Goal: Task Accomplishment & Management: Manage account settings

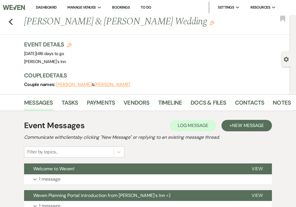
click at [26, 163] on button "Welcome to Weven!" at bounding box center [133, 168] width 218 height 11
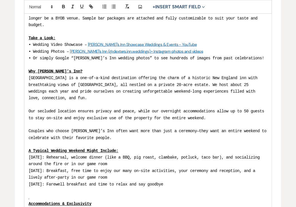
click at [58, 79] on p "Dexter’s Inn is a one-of-a-kind destination offering the charm of a historic Ne…" at bounding box center [148, 87] width 239 height 27
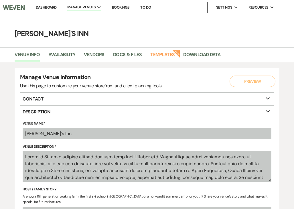
select select "25"
select select "22"
select select "6"
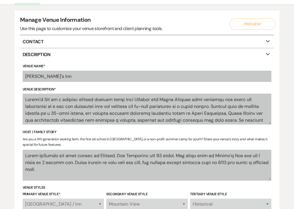
select select "3"
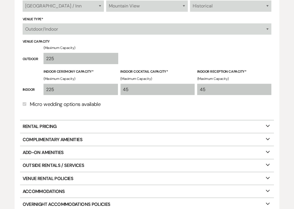
scroll to position [318, 0]
